Goal: Task Accomplishment & Management: Use online tool/utility

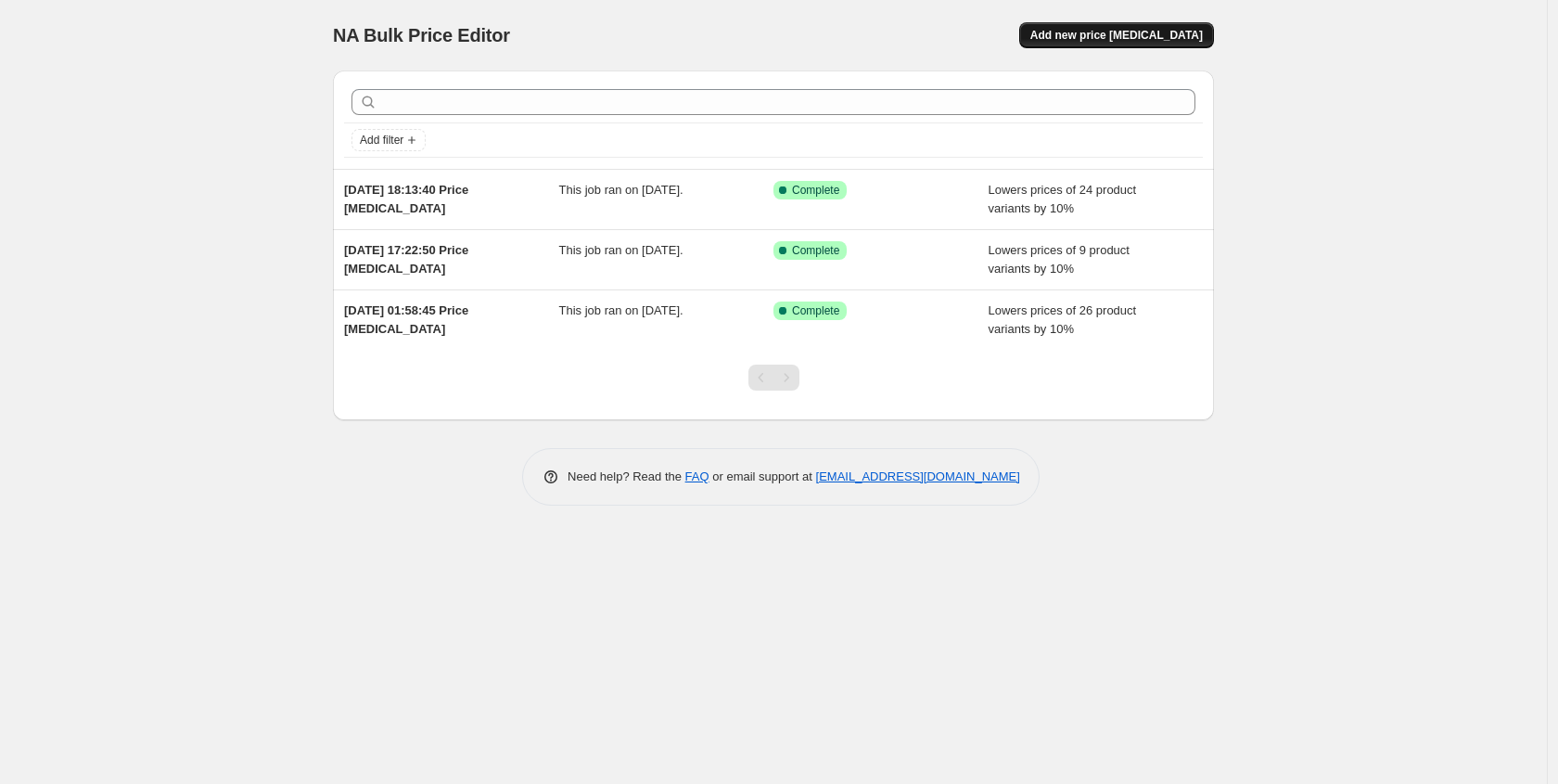
click at [1108, 40] on span "Add new price [MEDICAL_DATA]" at bounding box center [1117, 35] width 173 height 15
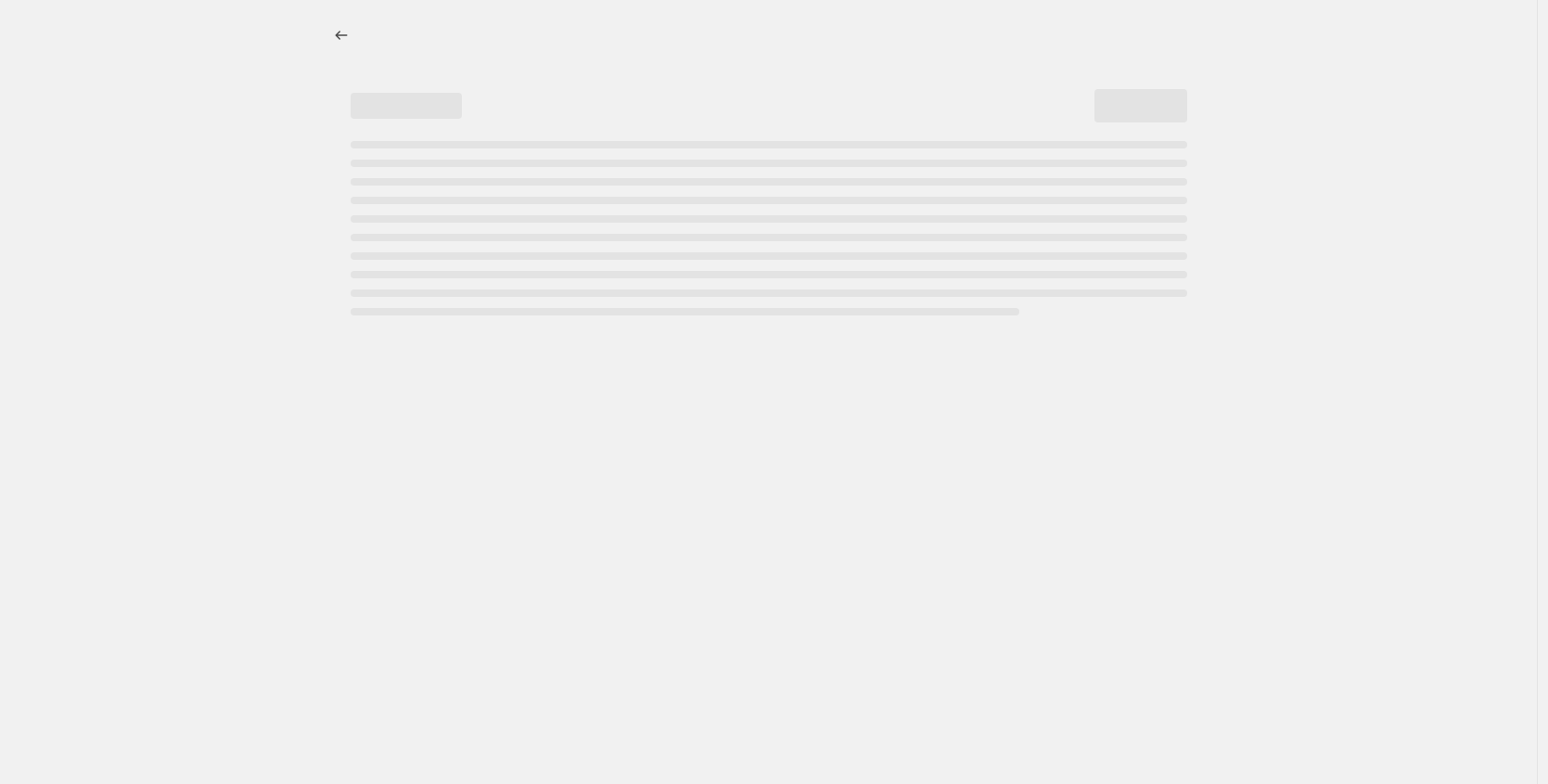
select select "percentage"
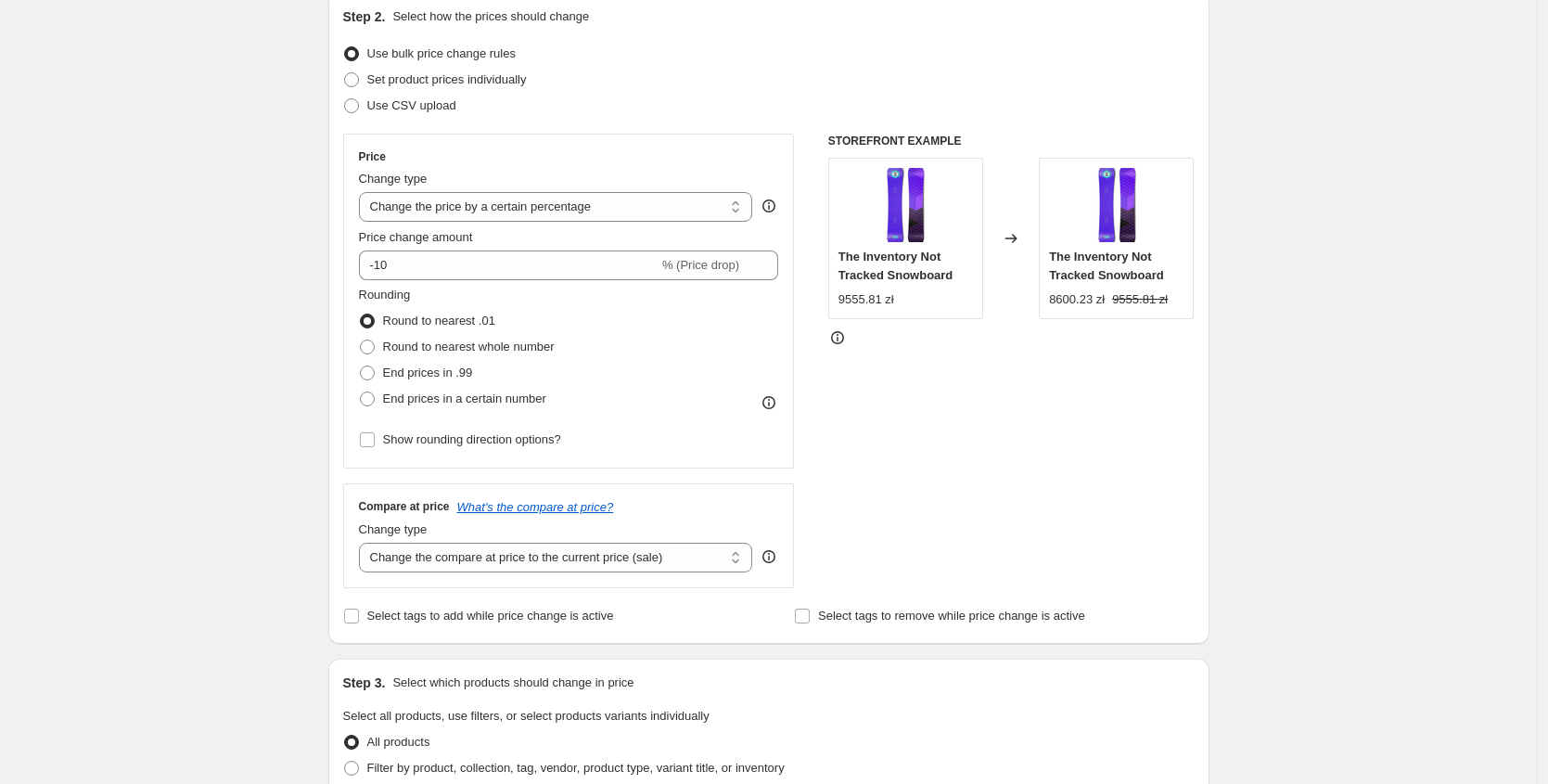
scroll to position [287, 0]
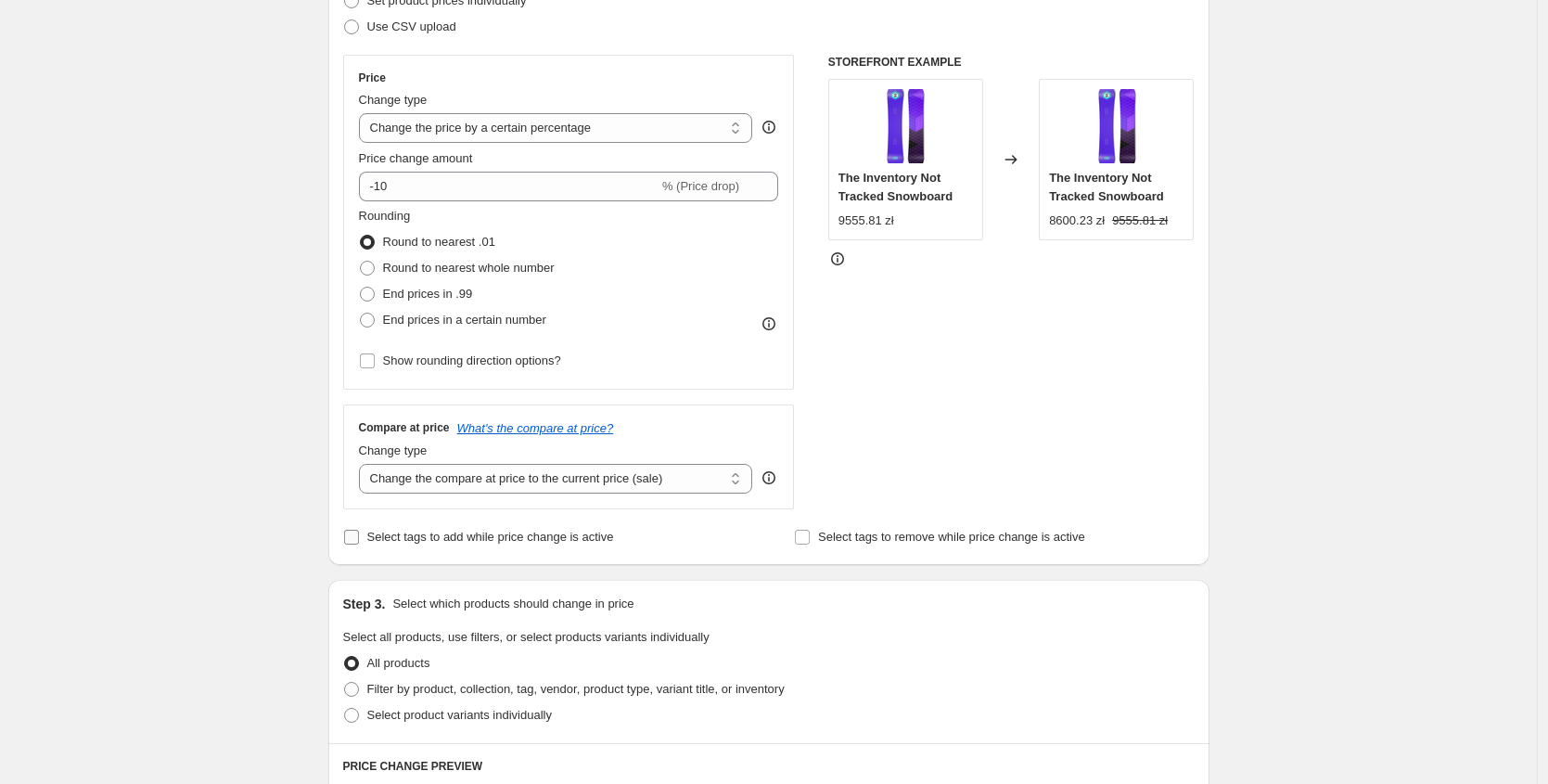
click at [458, 541] on span "Select tags to add while price change is active" at bounding box center [491, 536] width 247 height 14
click at [359, 541] on input "Select tags to add while price change is active" at bounding box center [351, 537] width 15 height 15
checkbox input "true"
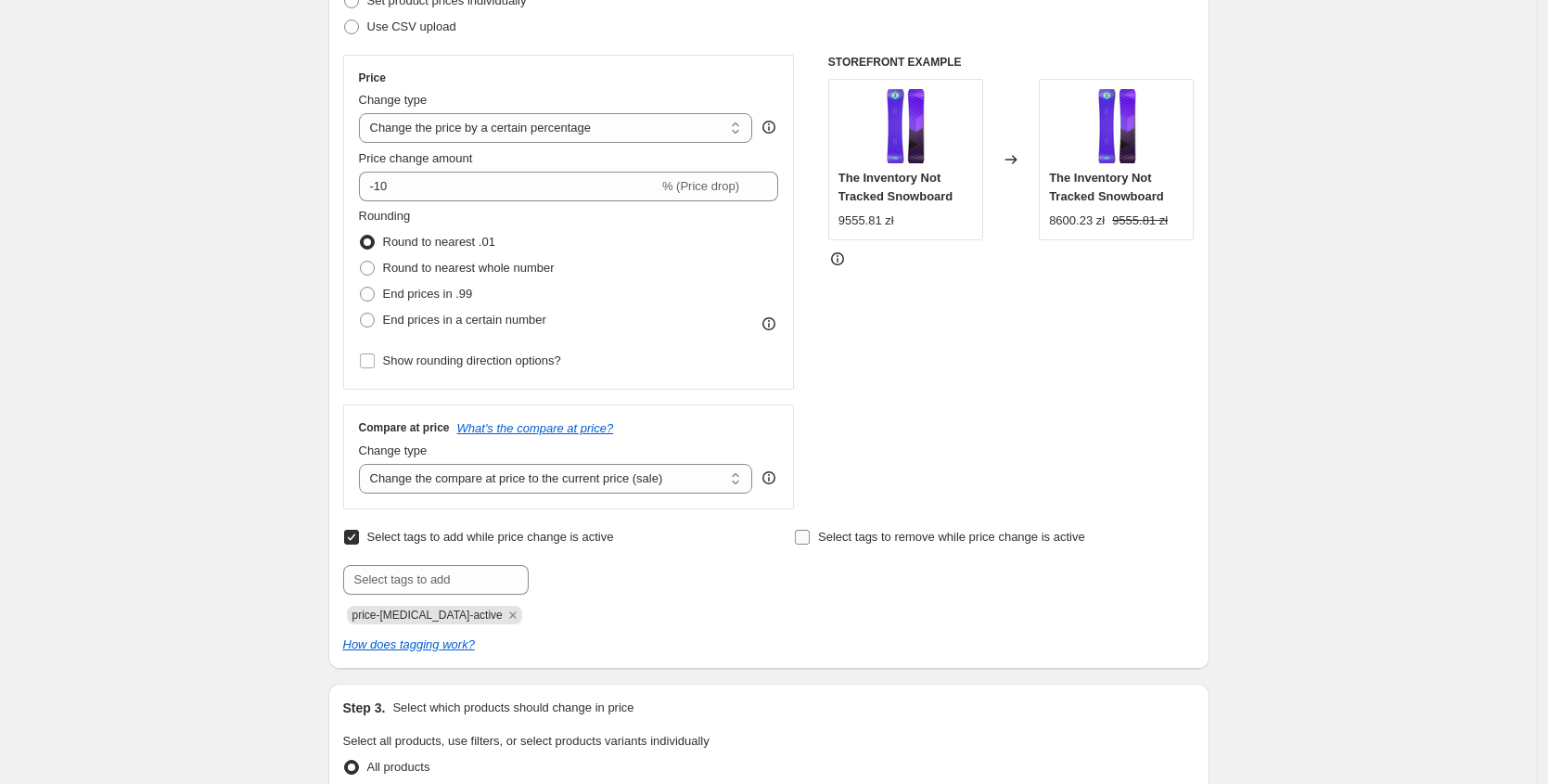
click at [856, 539] on span "Select tags to remove while price change is active" at bounding box center [952, 536] width 268 height 14
click at [810, 539] on input "Select tags to remove while price change is active" at bounding box center [803, 537] width 15 height 15
click at [850, 538] on span "Select tags to remove while price change is active" at bounding box center [952, 536] width 268 height 14
click at [810, 538] on input "Select tags to remove while price change is active" at bounding box center [803, 537] width 15 height 15
checkbox input "false"
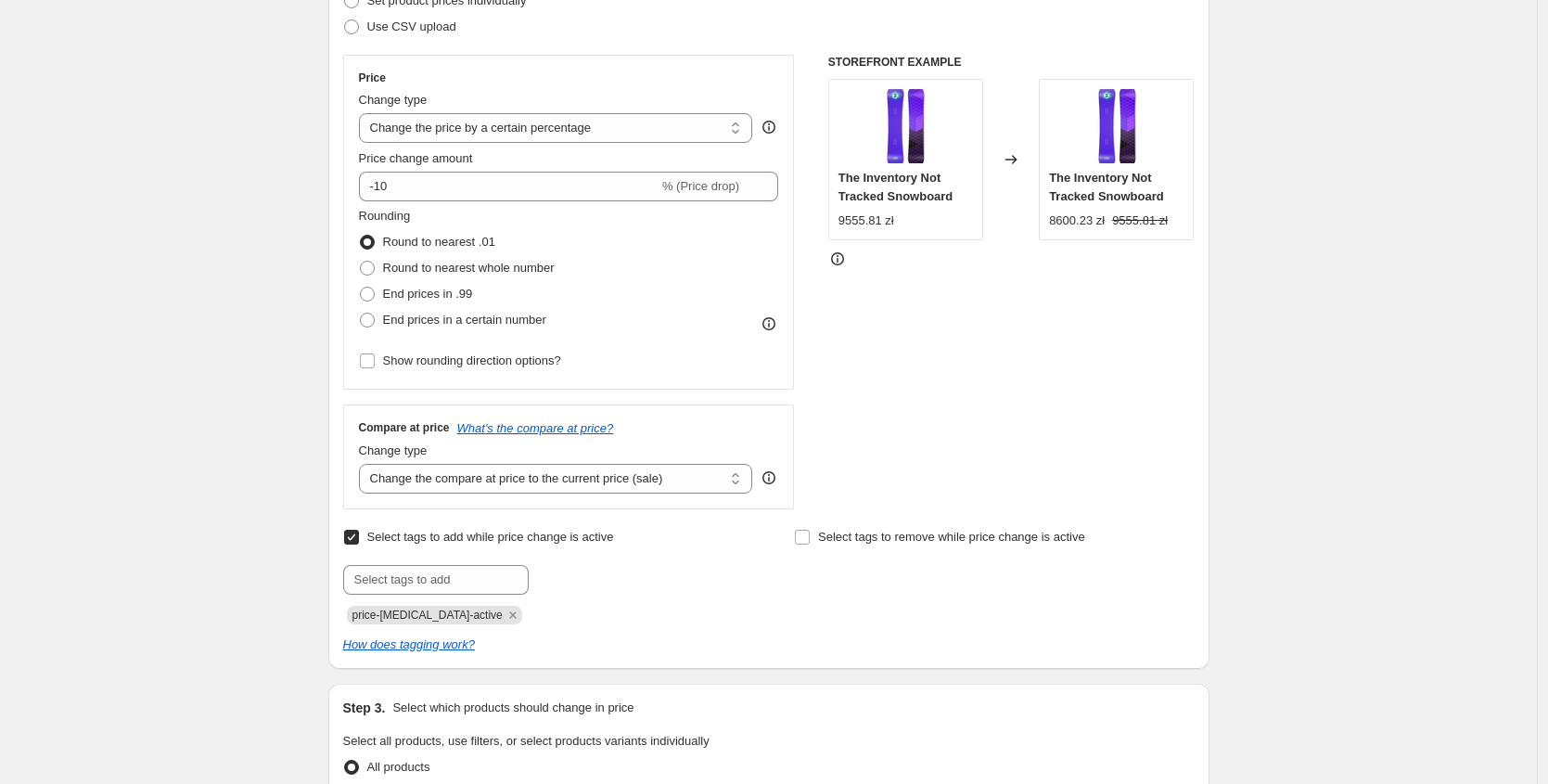
click at [600, 533] on span "Select tags to add while price change is active" at bounding box center [491, 536] width 247 height 14
click at [359, 533] on input "Select tags to add while price change is active" at bounding box center [351, 537] width 15 height 15
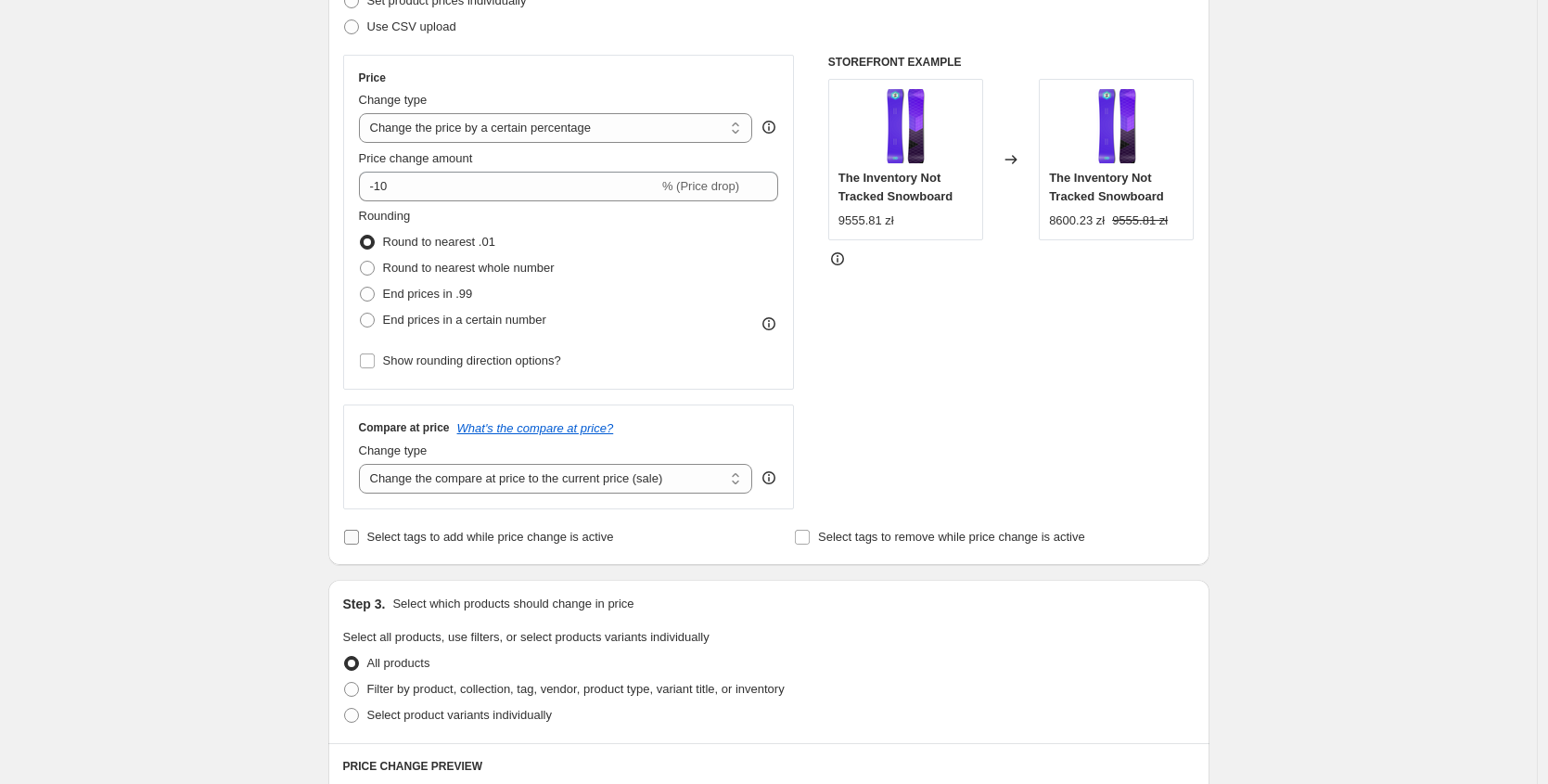
click at [558, 540] on span "Select tags to add while price change is active" at bounding box center [491, 536] width 247 height 14
click at [359, 540] on input "Select tags to add while price change is active" at bounding box center [351, 537] width 15 height 15
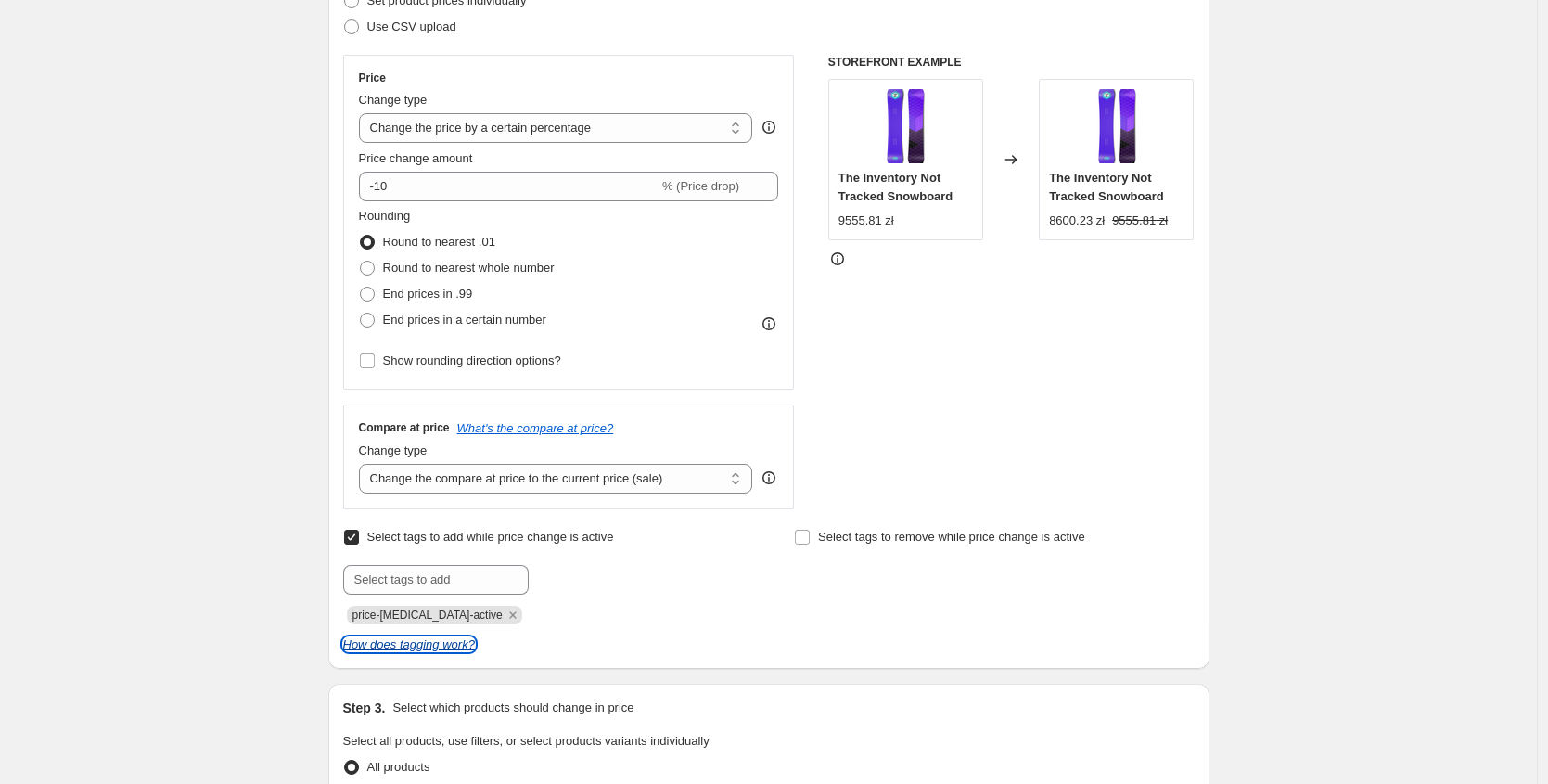
click at [449, 650] on icon "How does tagging work?" at bounding box center [409, 644] width 132 height 14
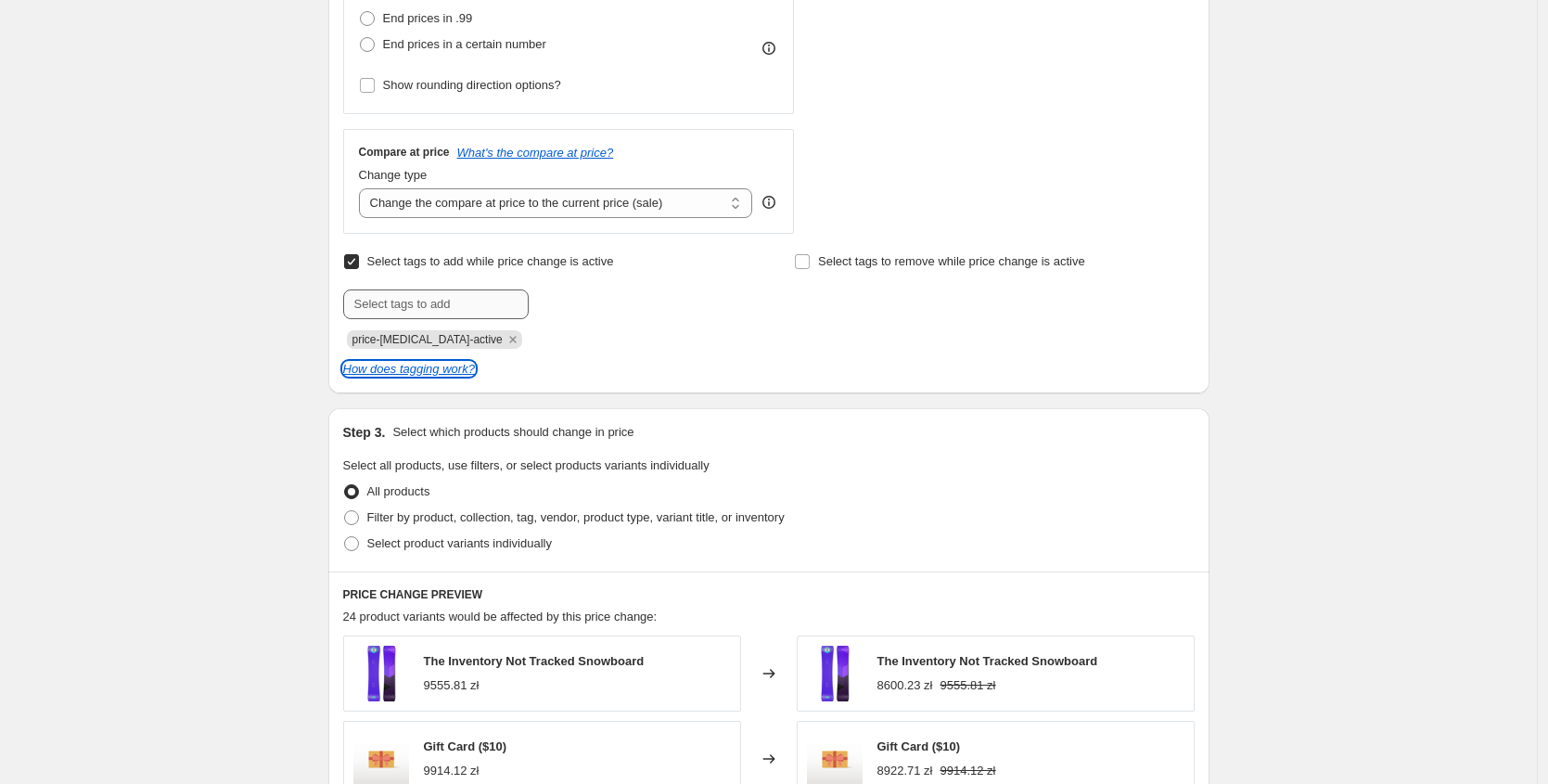
scroll to position [562, 0]
click at [432, 266] on span "Select tags to add while price change is active" at bounding box center [491, 261] width 247 height 14
click at [359, 266] on input "Select tags to add while price change is active" at bounding box center [351, 262] width 15 height 15
checkbox input "false"
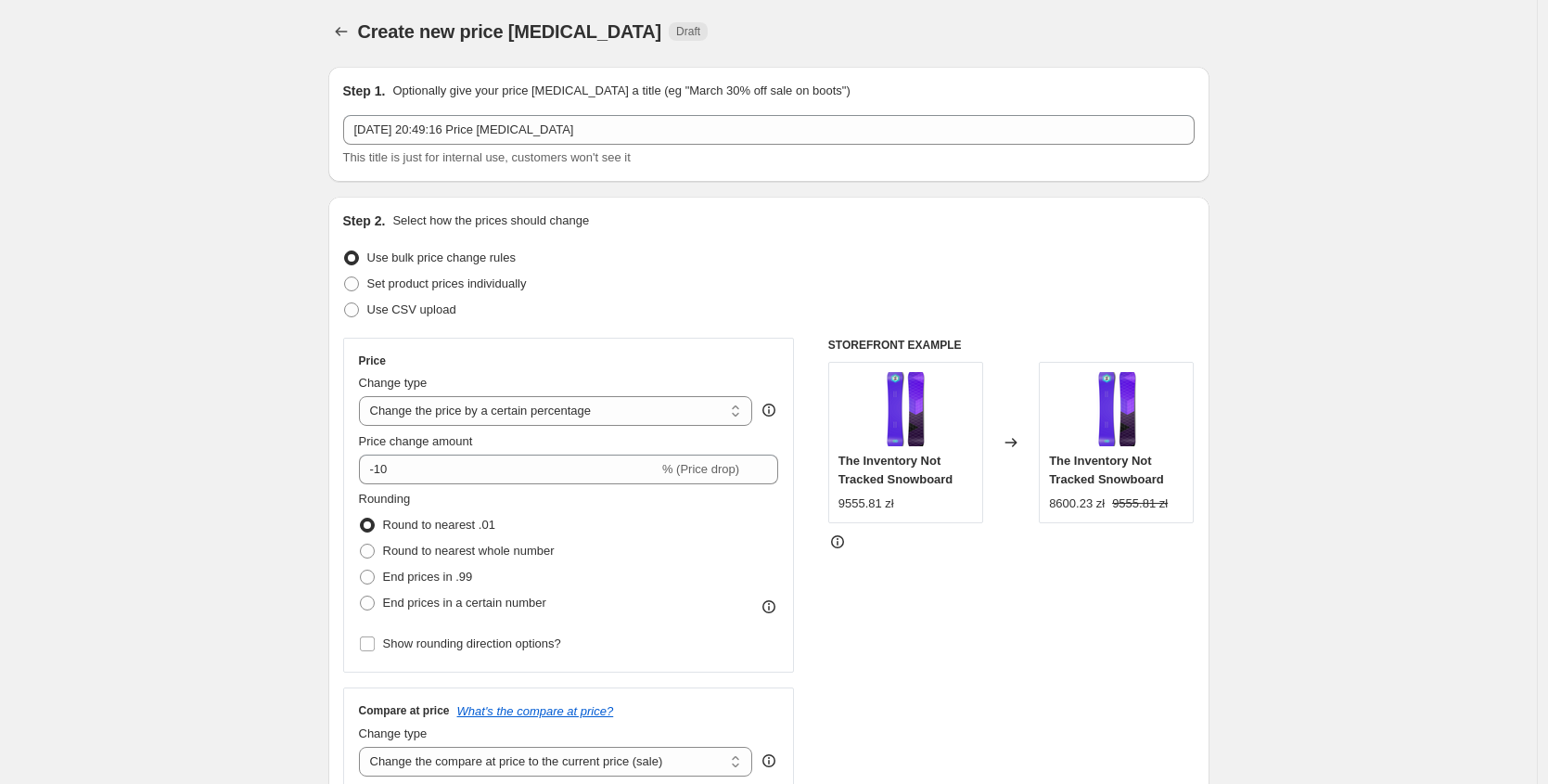
scroll to position [0, 0]
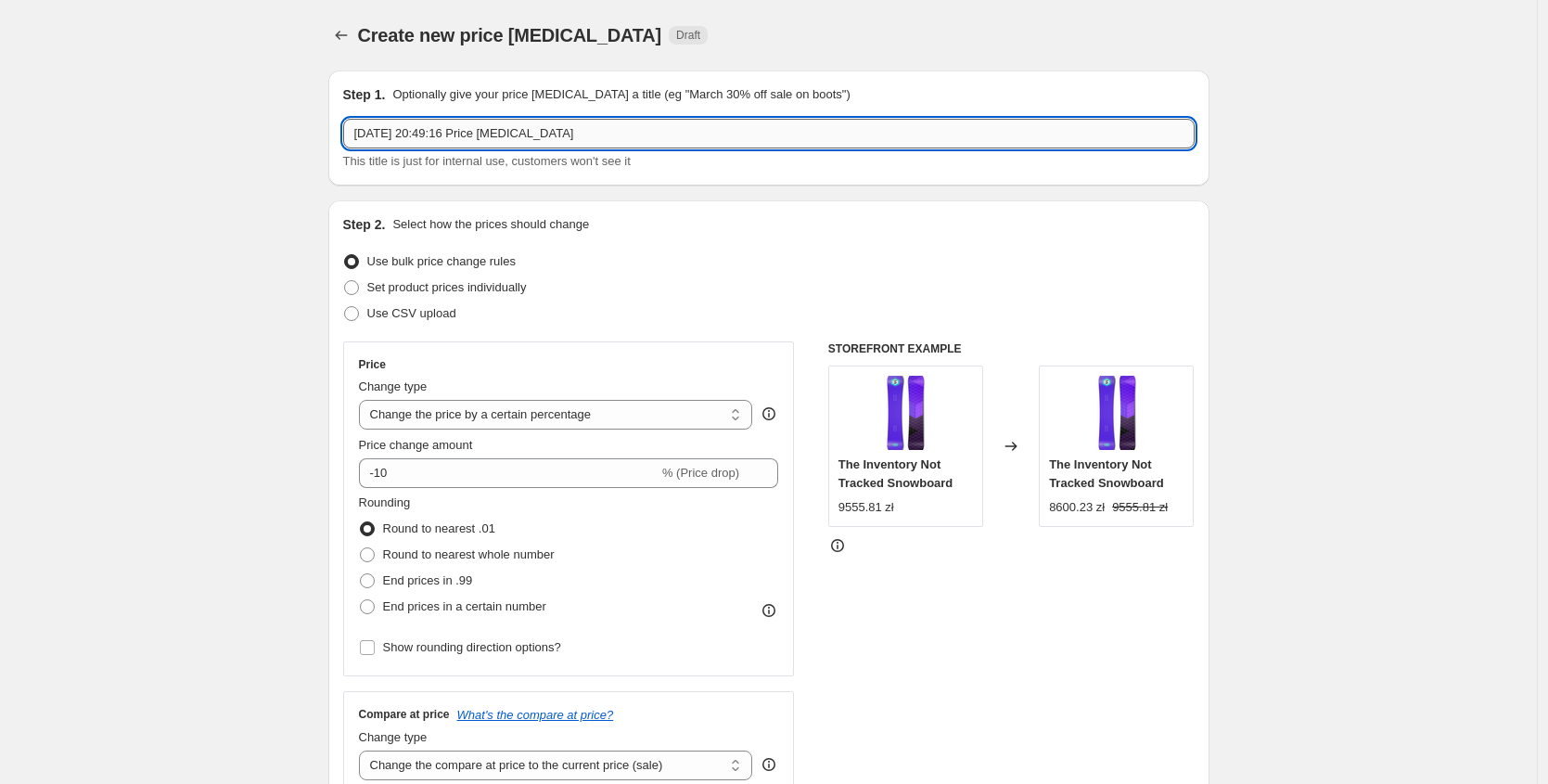
click at [628, 129] on input "[DATE] 20:49:16 Price [MEDICAL_DATA]" at bounding box center [768, 134] width 852 height 30
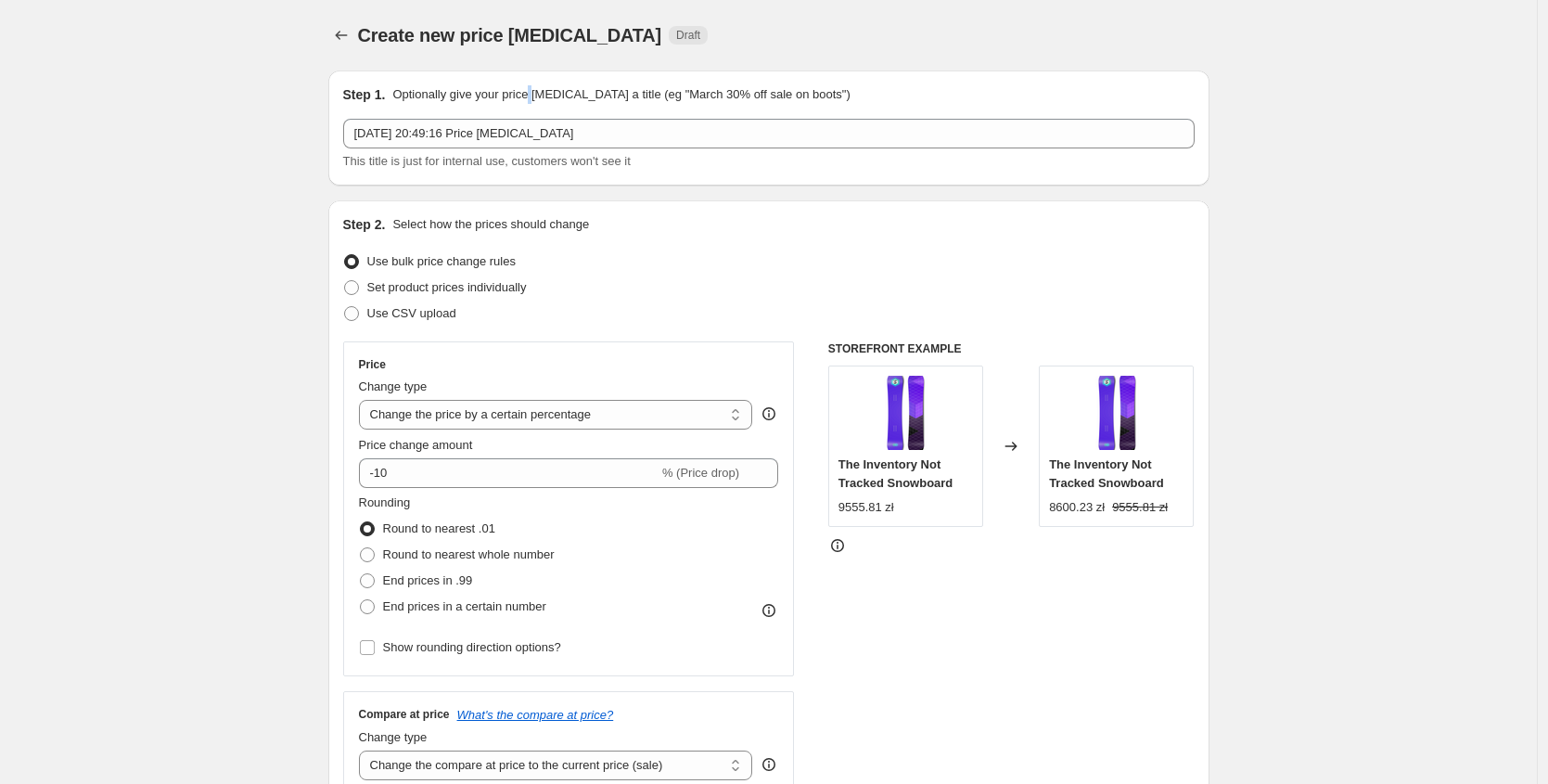
click at [544, 89] on p "Optionally give your price [MEDICAL_DATA] a title (eg "March 30% off sale on bo…" at bounding box center [621, 95] width 457 height 19
click at [492, 88] on p "Optionally give your price [MEDICAL_DATA] a title (eg "March 30% off sale on bo…" at bounding box center [621, 95] width 457 height 19
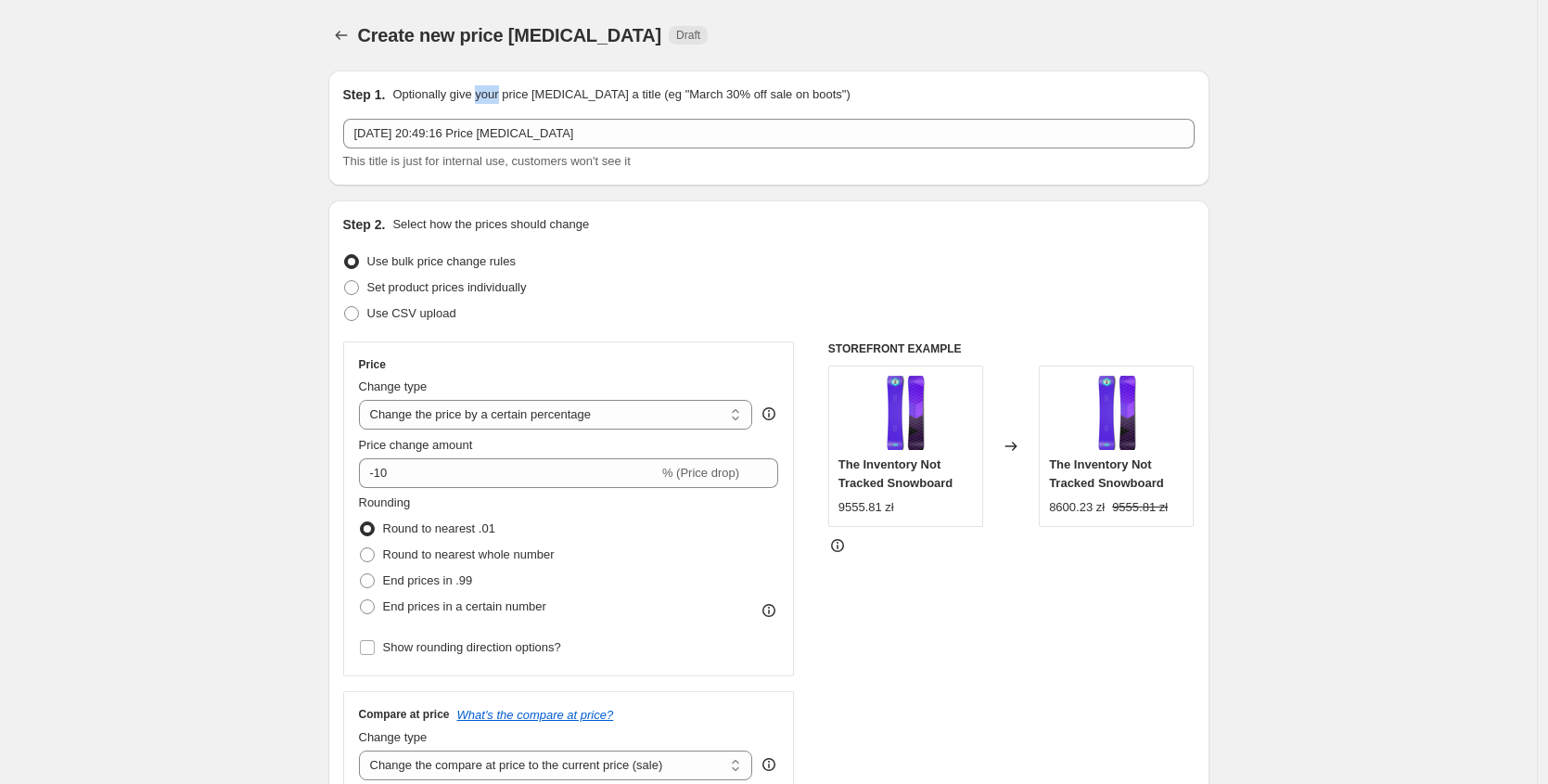
click at [492, 88] on p "Optionally give your price [MEDICAL_DATA] a title (eg "March 30% off sale on bo…" at bounding box center [621, 95] width 457 height 19
click at [441, 83] on div "Step 1. Optionally give your price [MEDICAL_DATA] a title (eg "March 30% off sa…" at bounding box center [768, 128] width 881 height 115
